Goal: Transaction & Acquisition: Purchase product/service

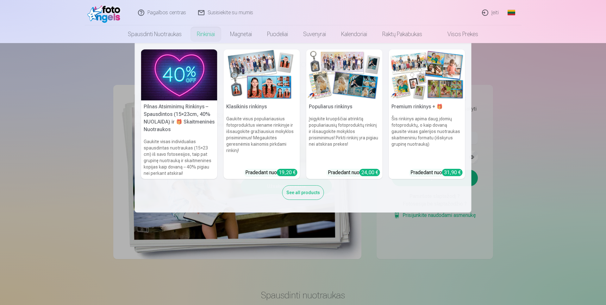
click at [200, 36] on link "Rinkiniai" at bounding box center [205, 34] width 33 height 18
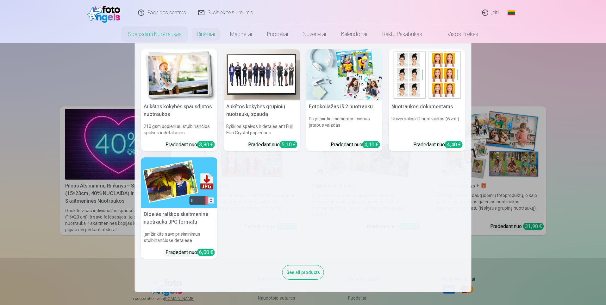
click at [158, 32] on link "Spausdinti nuotraukas" at bounding box center [154, 34] width 69 height 18
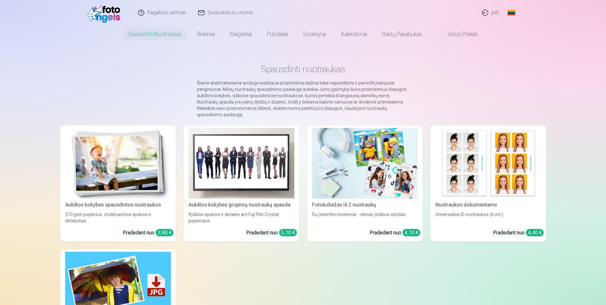
click at [124, 155] on img at bounding box center [118, 163] width 106 height 71
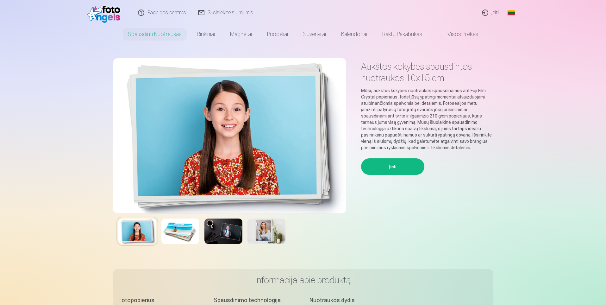
click at [227, 131] on img at bounding box center [229, 135] width 233 height 155
